Goal: Information Seeking & Learning: Learn about a topic

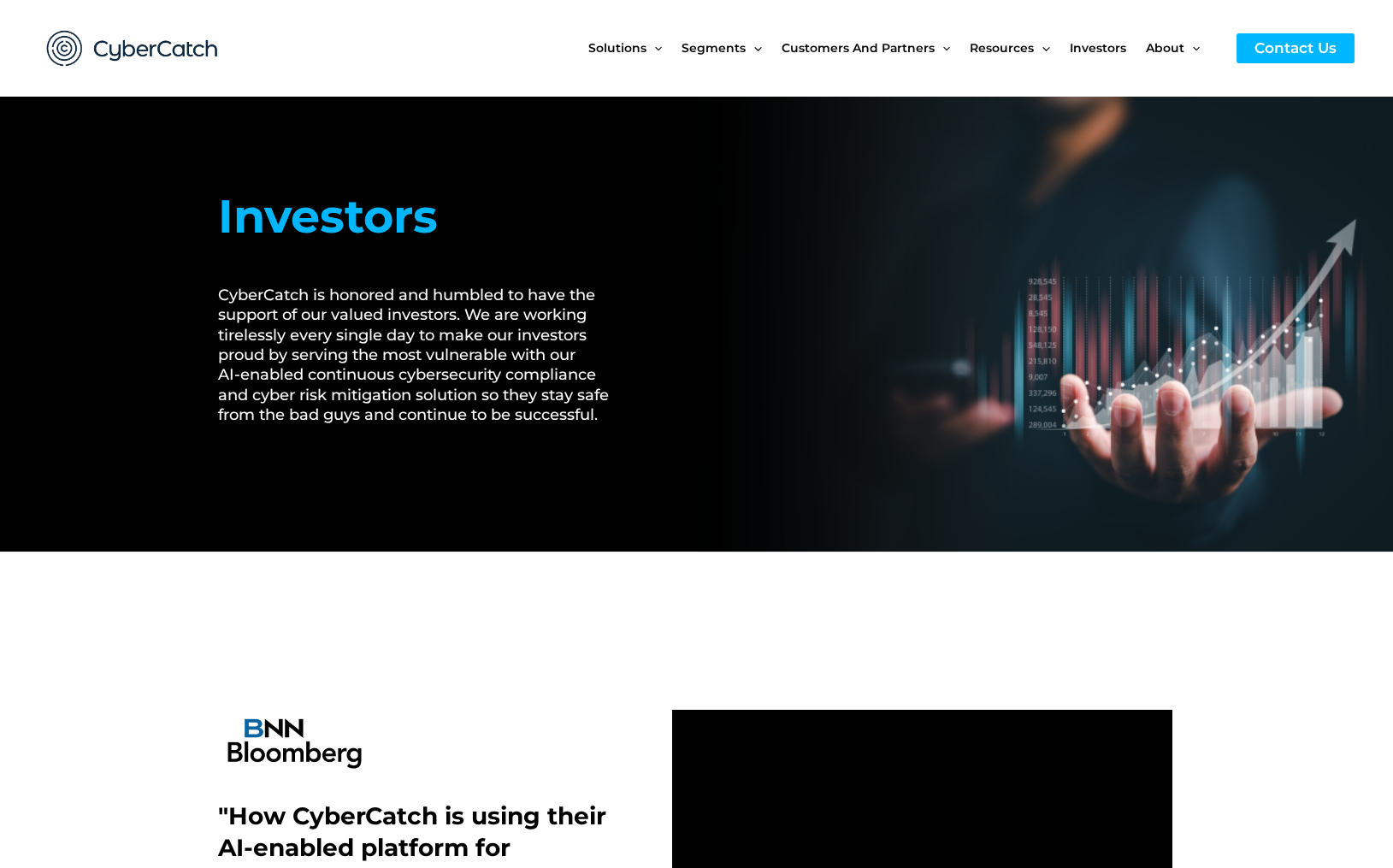
click at [141, 42] on img at bounding box center [132, 48] width 205 height 71
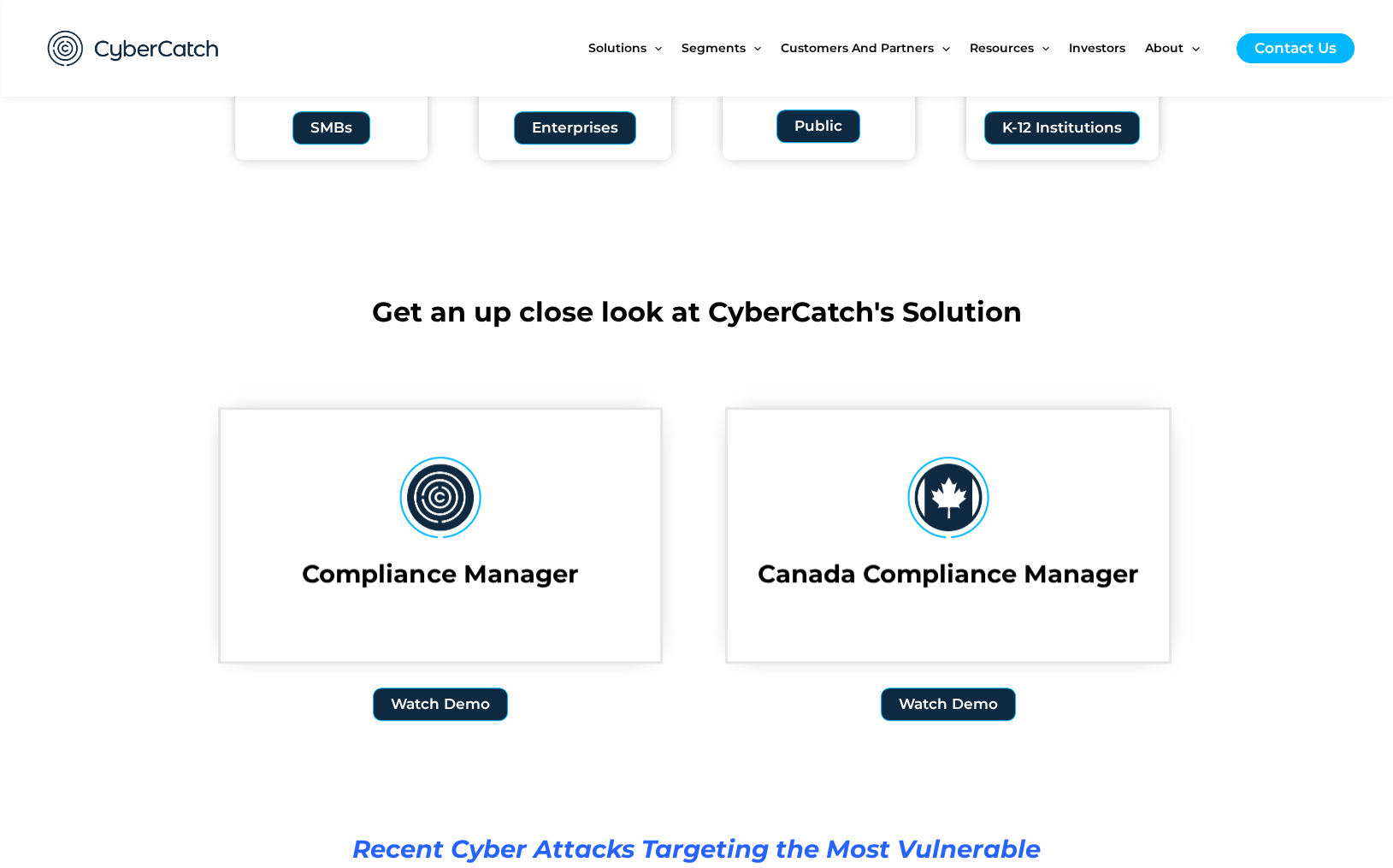
scroll to position [2220, 0]
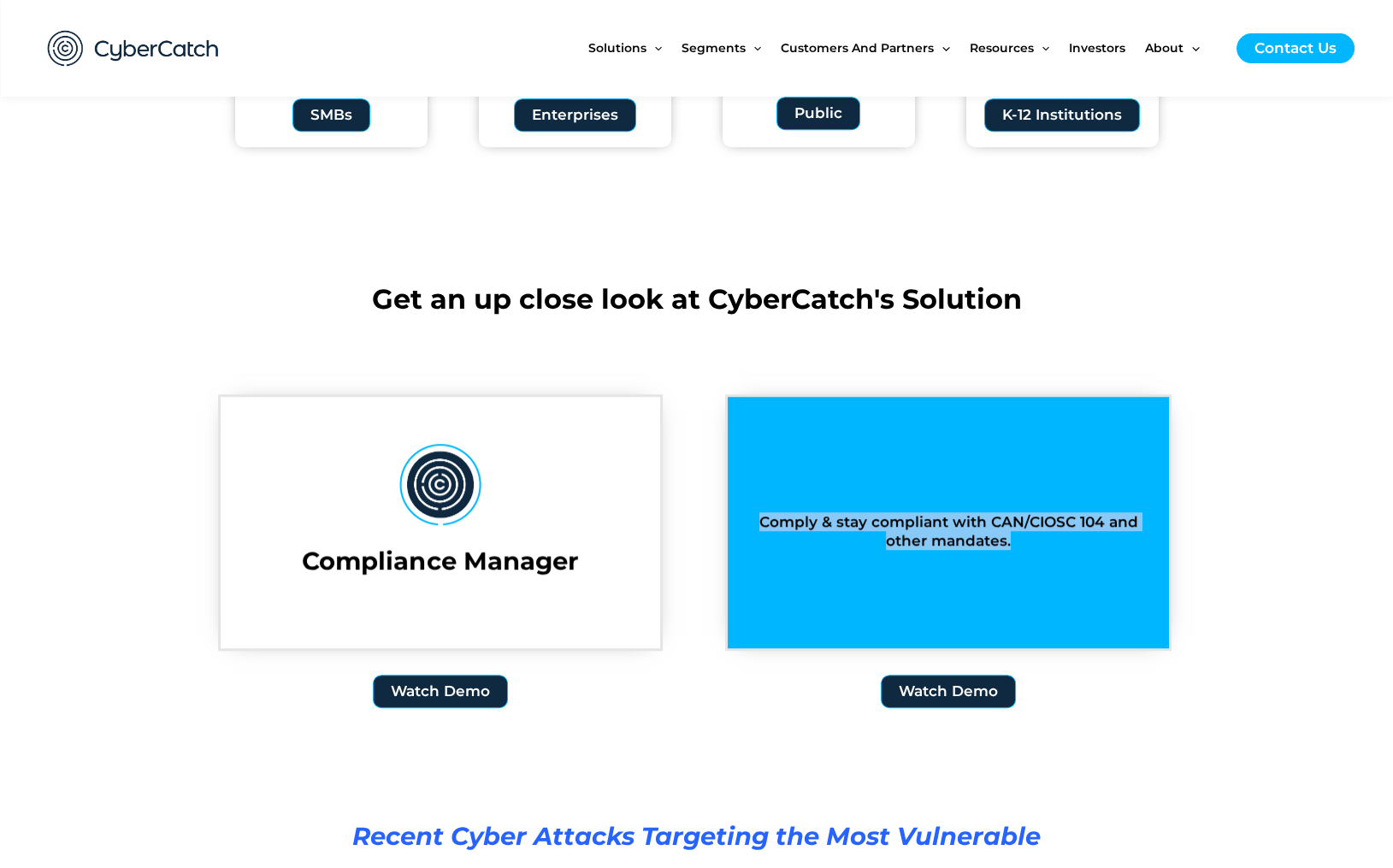
drag, startPoint x: 1020, startPoint y: 543, endPoint x: 796, endPoint y: 497, distance: 228.7
click at [796, 497] on div "Comply & stay compliant with CAN/CIOSC 104 and other mandates." at bounding box center [949, 522] width 441 height 63
click at [1026, 535] on h2 "Comply & stay compliant with CAN/CIOSC 104 and other mandates." at bounding box center [949, 531] width 390 height 37
drag, startPoint x: 1026, startPoint y: 538, endPoint x: 758, endPoint y: 518, distance: 268.7
click at [758, 518] on h2 "Comply & stay compliant with CAN/CIOSC 104 and other mandates." at bounding box center [949, 531] width 390 height 37
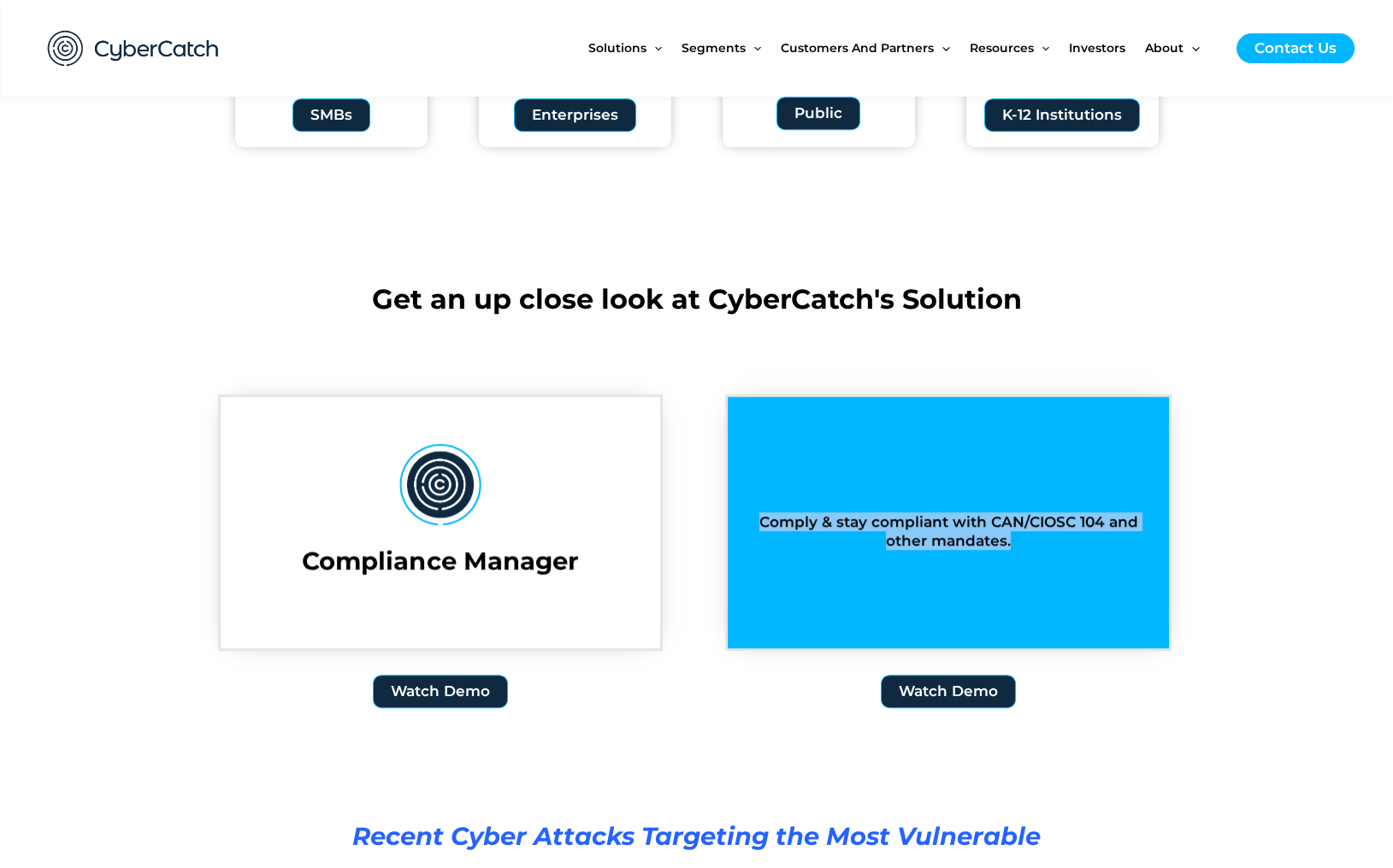
copy h2 "Comply & stay compliant with CAN/CIOSC 104 and other mandates."
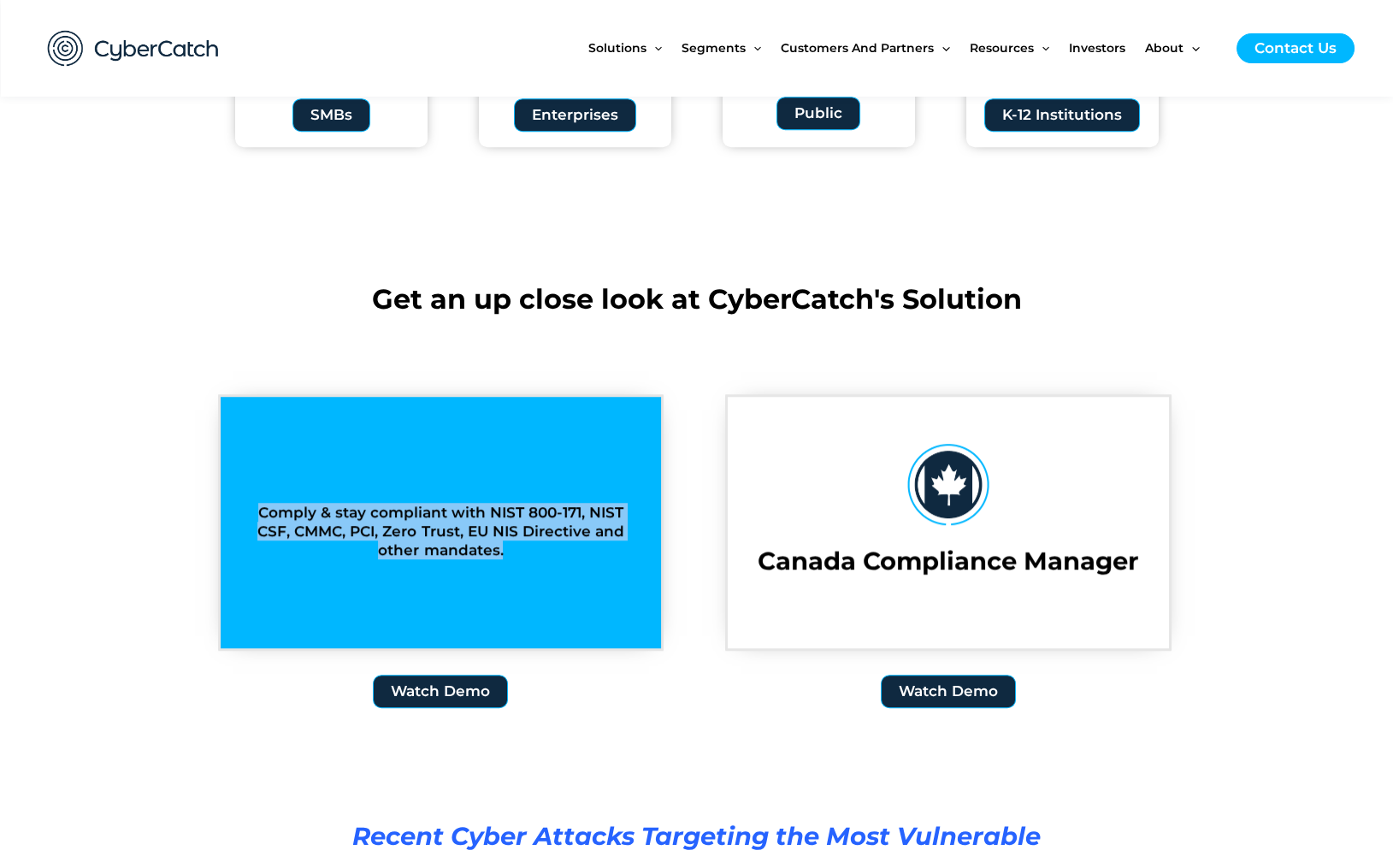
drag, startPoint x: 513, startPoint y: 553, endPoint x: 257, endPoint y: 507, distance: 260.1
click at [257, 507] on h2 "Comply & stay compliant with NIST 800-171, NIST CSF, CMMC, PCI, Zero Trust, EU …" at bounding box center [440, 530] width 389 height 56
copy h2 "Comply & stay compliant with NIST 800-171, NIST CSF, CMMC, PCI, Zero Trust, EU …"
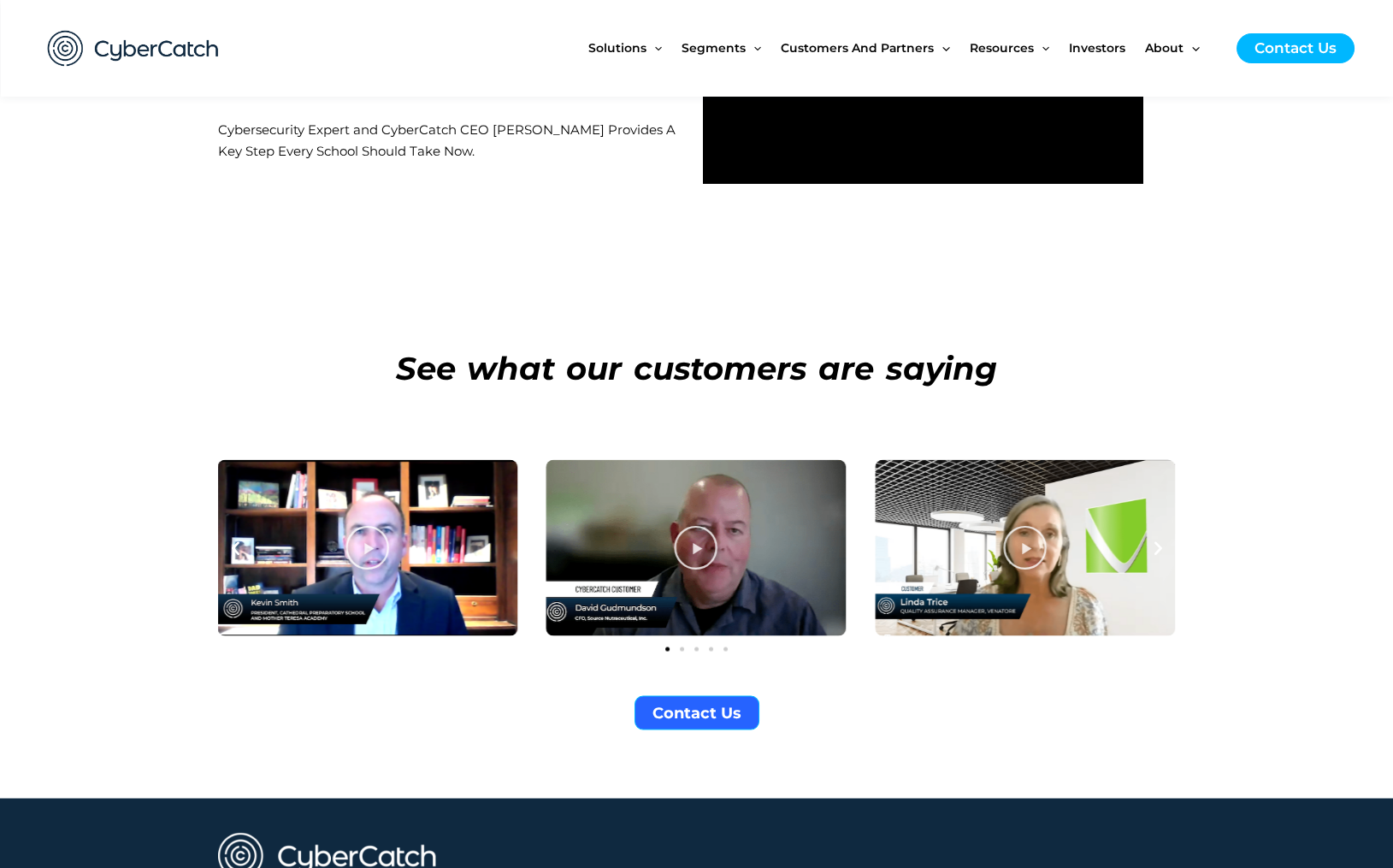
scroll to position [5872, 0]
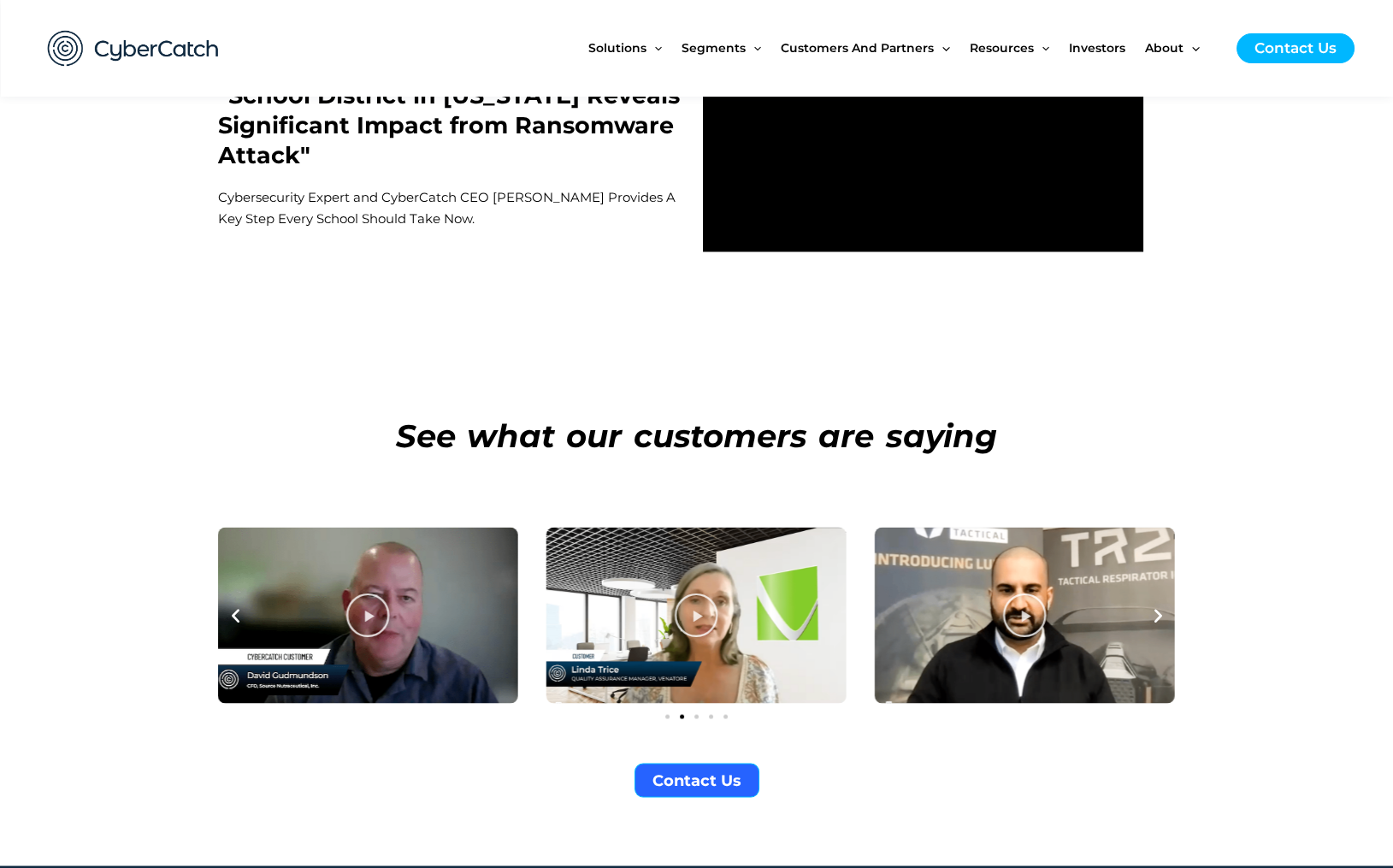
click at [1155, 606] on icon "Next slide" at bounding box center [1159, 615] width 18 height 18
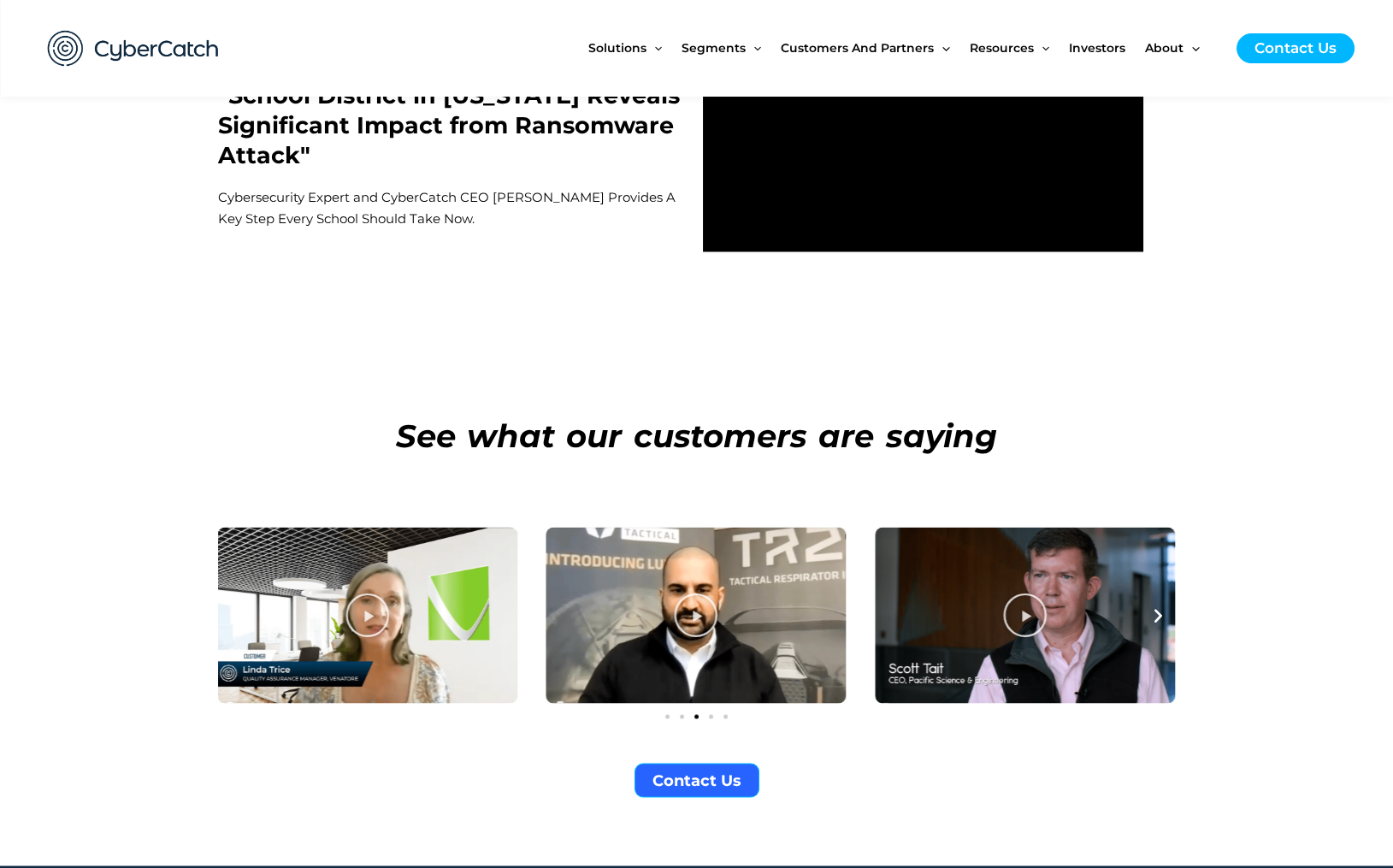
click at [1156, 606] on icon "Next slide" at bounding box center [1159, 615] width 18 height 18
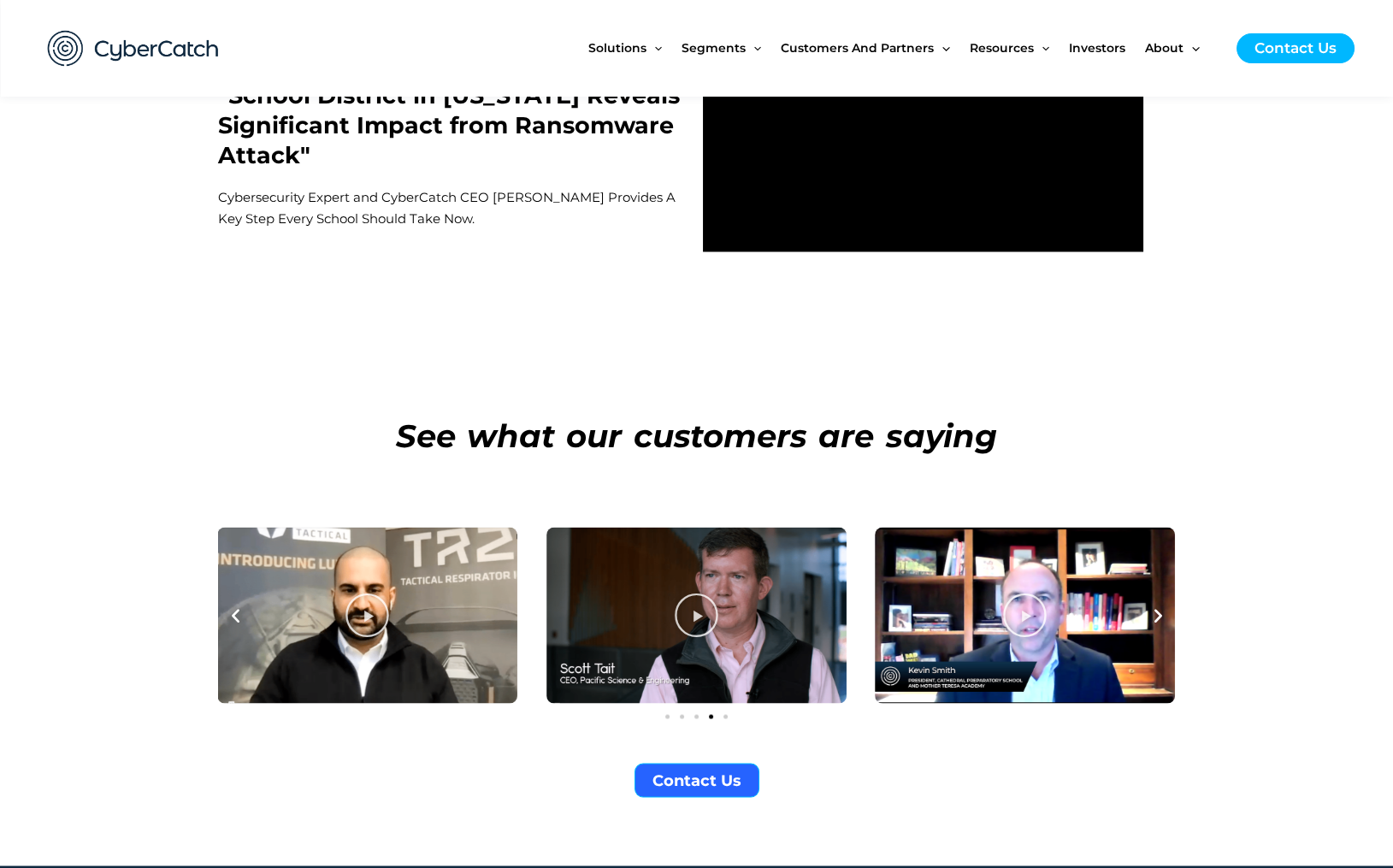
click at [1156, 606] on icon "Next slide" at bounding box center [1159, 615] width 18 height 18
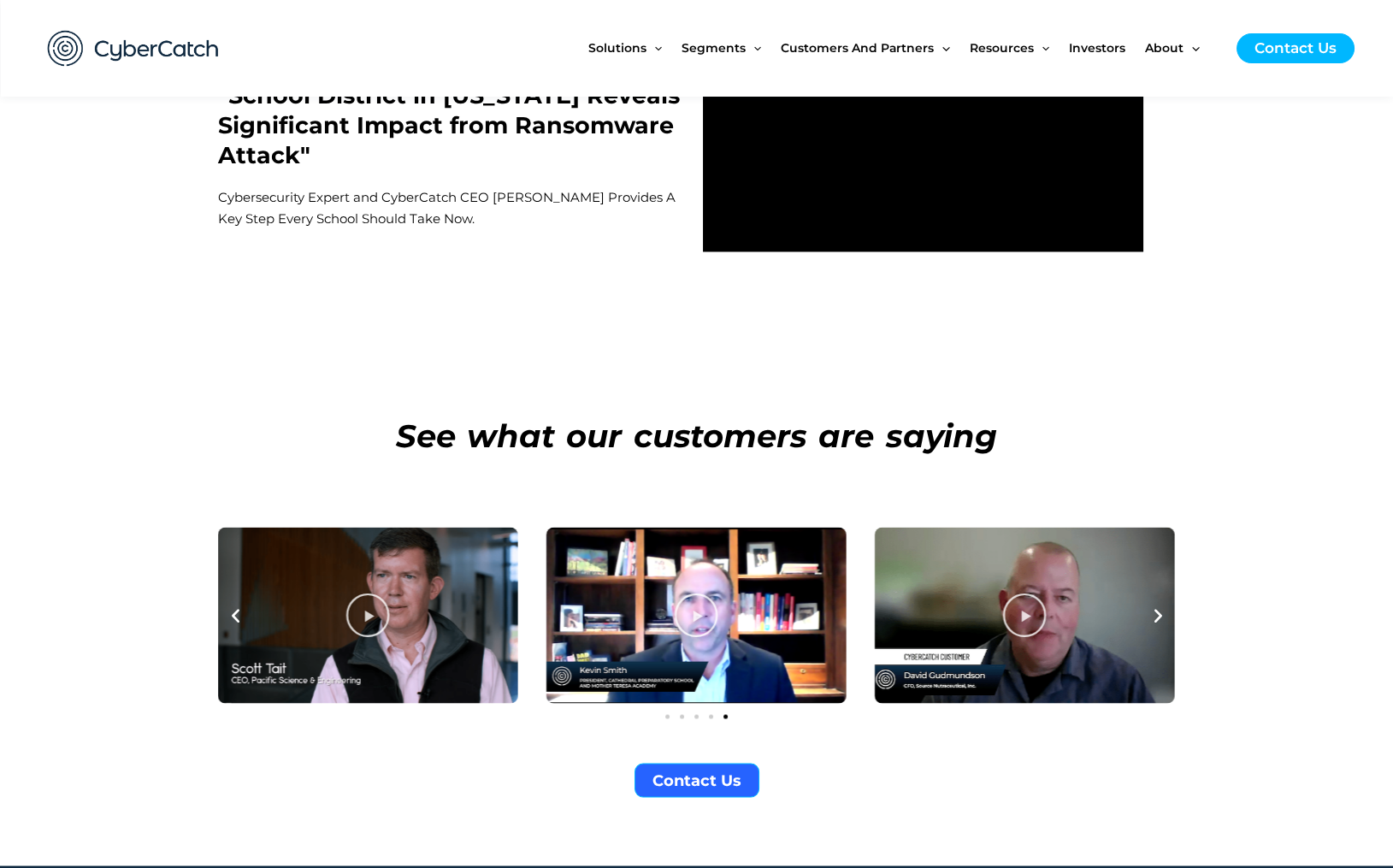
click at [1156, 606] on icon "Next slide" at bounding box center [1159, 615] width 18 height 18
click at [1160, 606] on icon "Next slide" at bounding box center [1159, 615] width 18 height 18
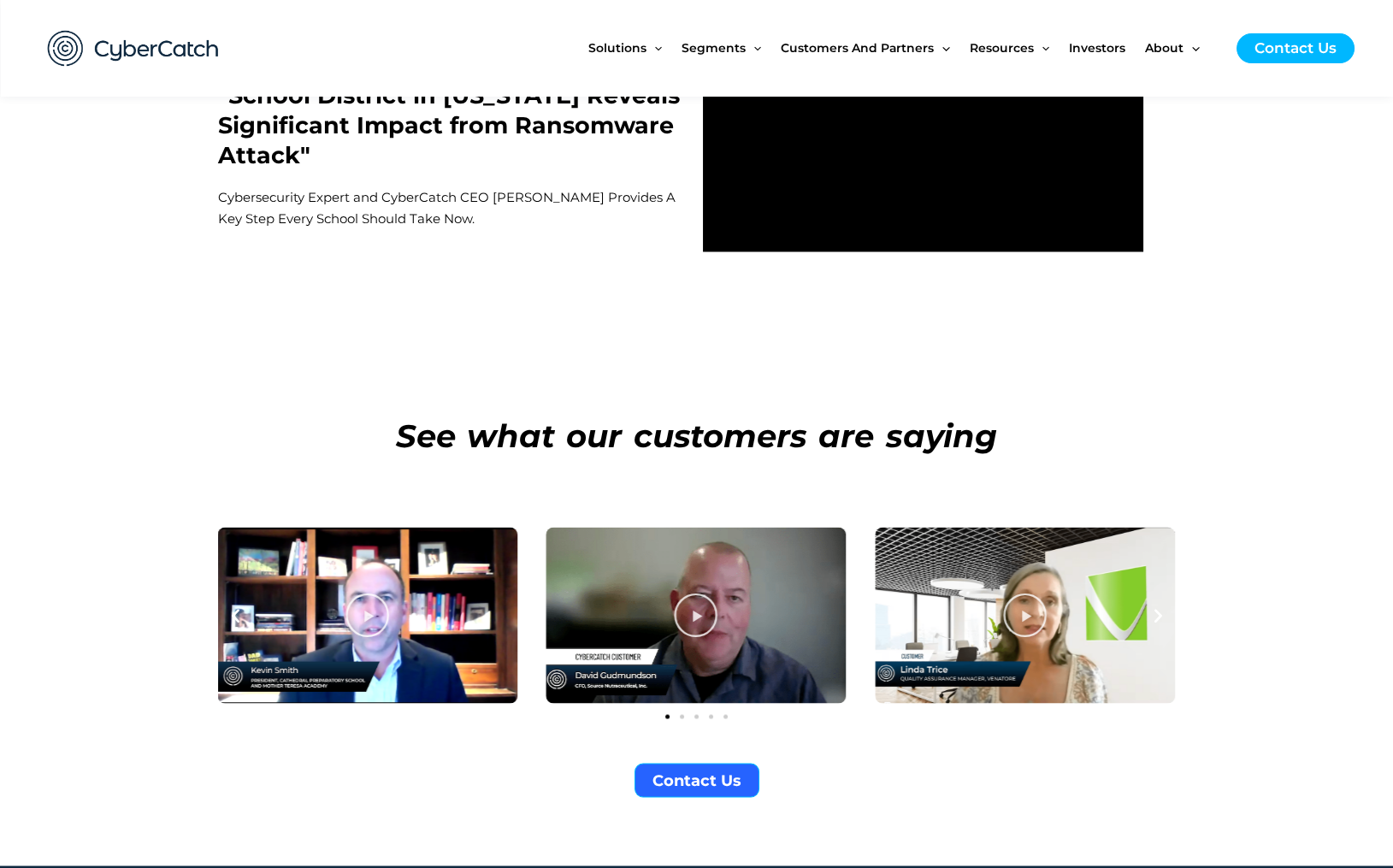
click at [1160, 606] on icon "Next slide" at bounding box center [1159, 615] width 18 height 18
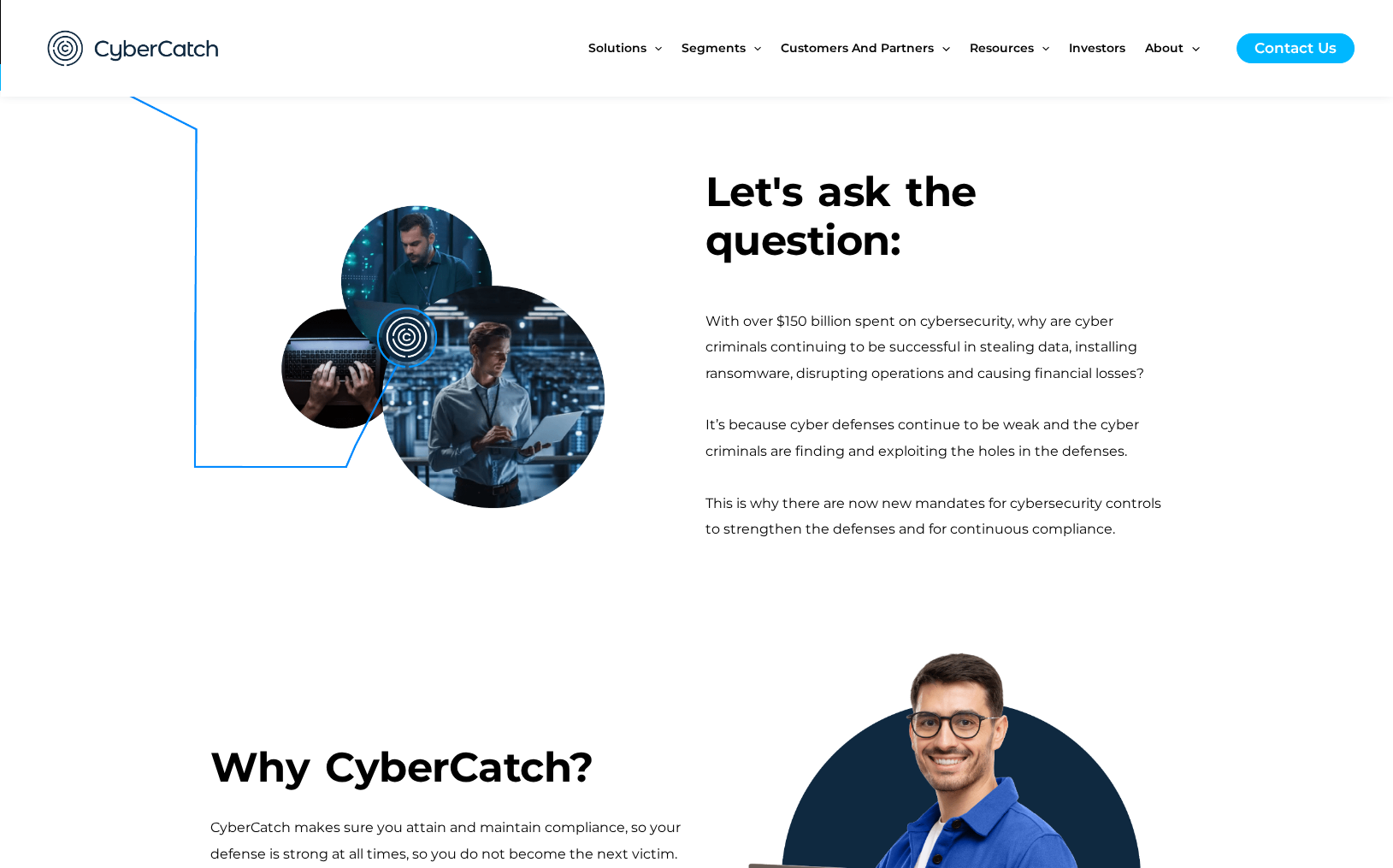
scroll to position [0, 0]
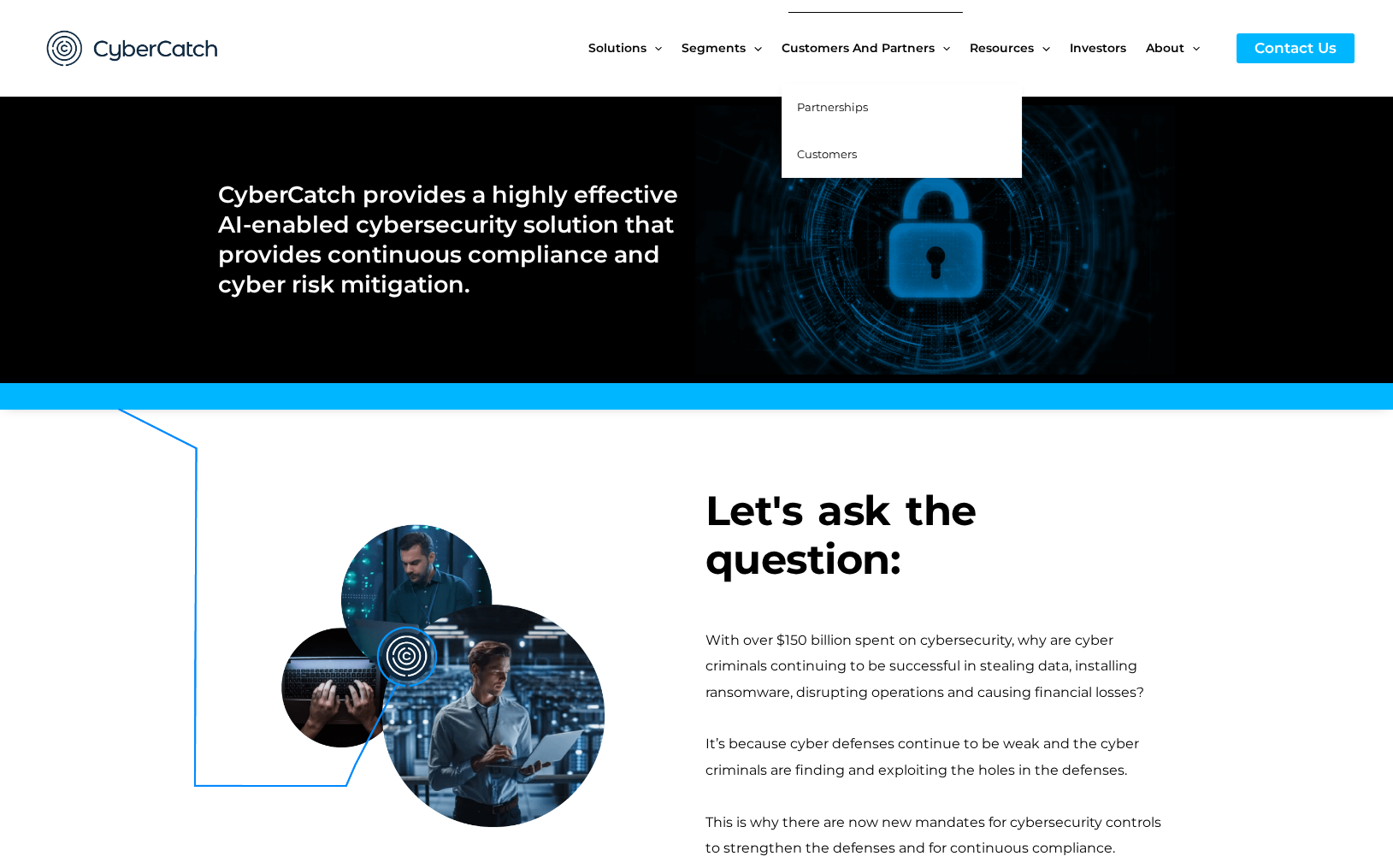
click at [829, 153] on span "Customers" at bounding box center [827, 154] width 60 height 14
